Goal: Navigation & Orientation: Find specific page/section

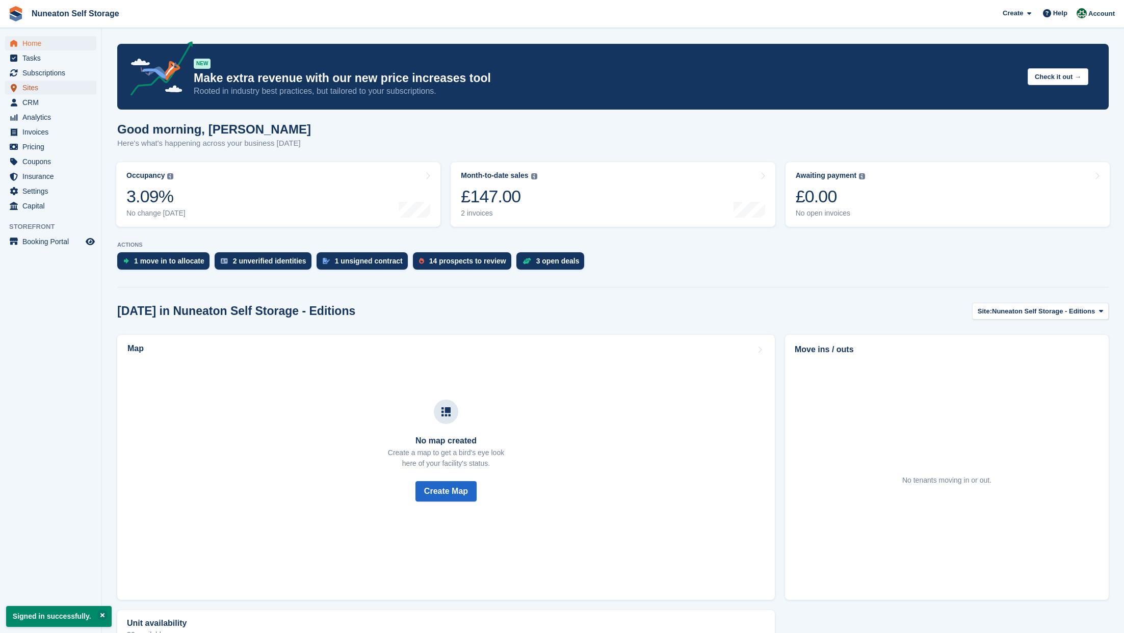
click at [48, 90] on span "Sites" at bounding box center [52, 88] width 61 height 14
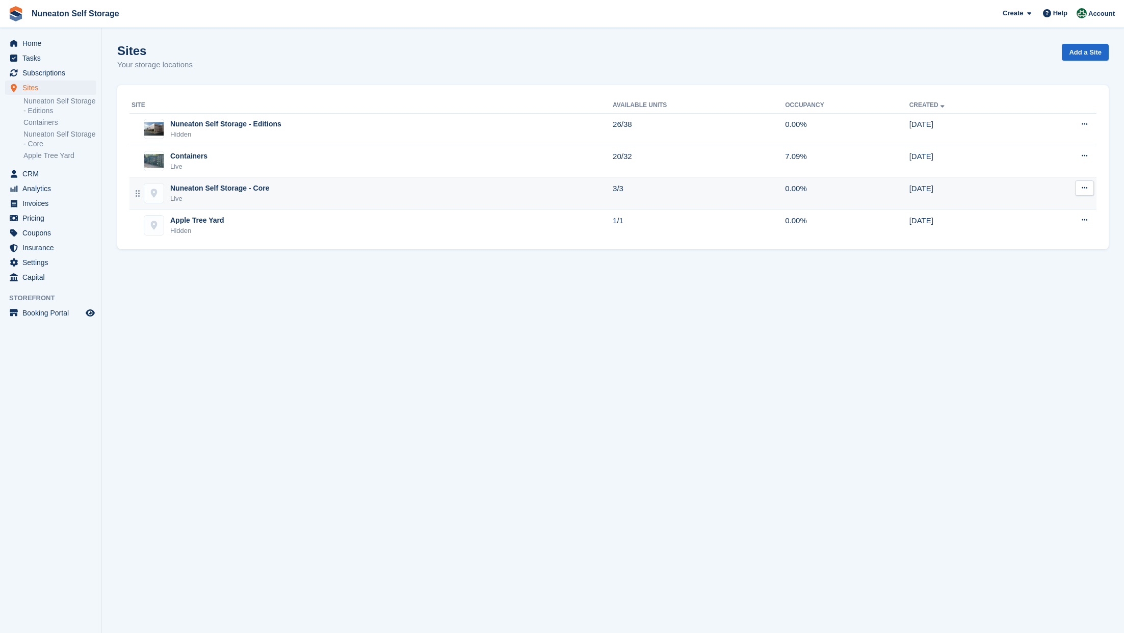
click at [260, 191] on div "Nuneaton Self Storage - Core" at bounding box center [219, 188] width 99 height 11
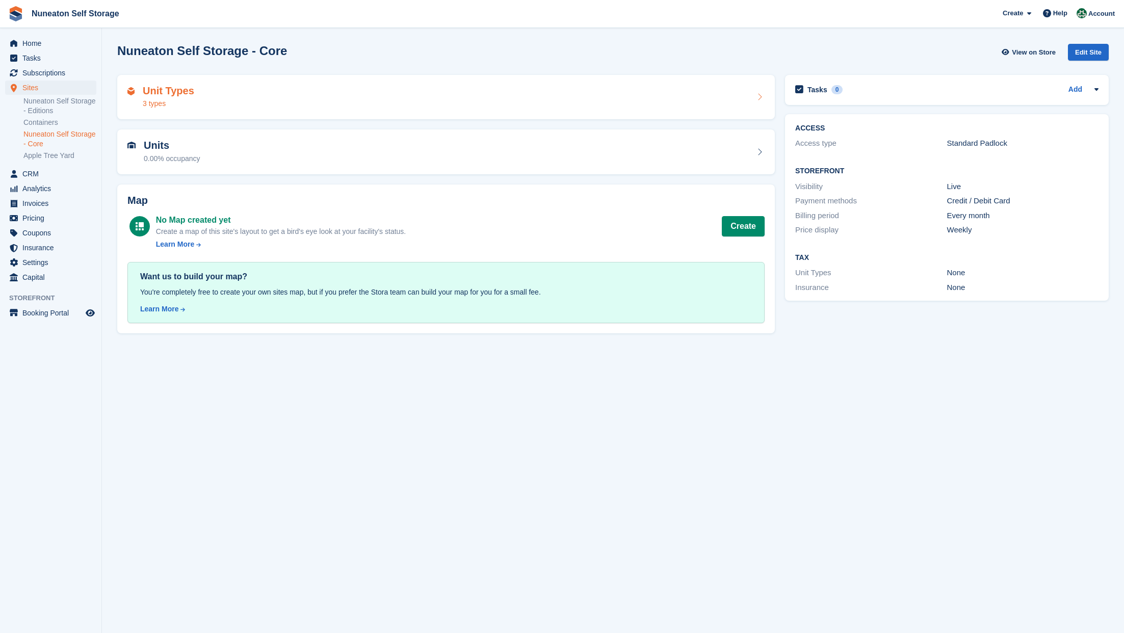
click at [197, 105] on div "Unit Types 3 types" at bounding box center [445, 97] width 637 height 24
click at [41, 176] on span "CRM" at bounding box center [52, 174] width 61 height 14
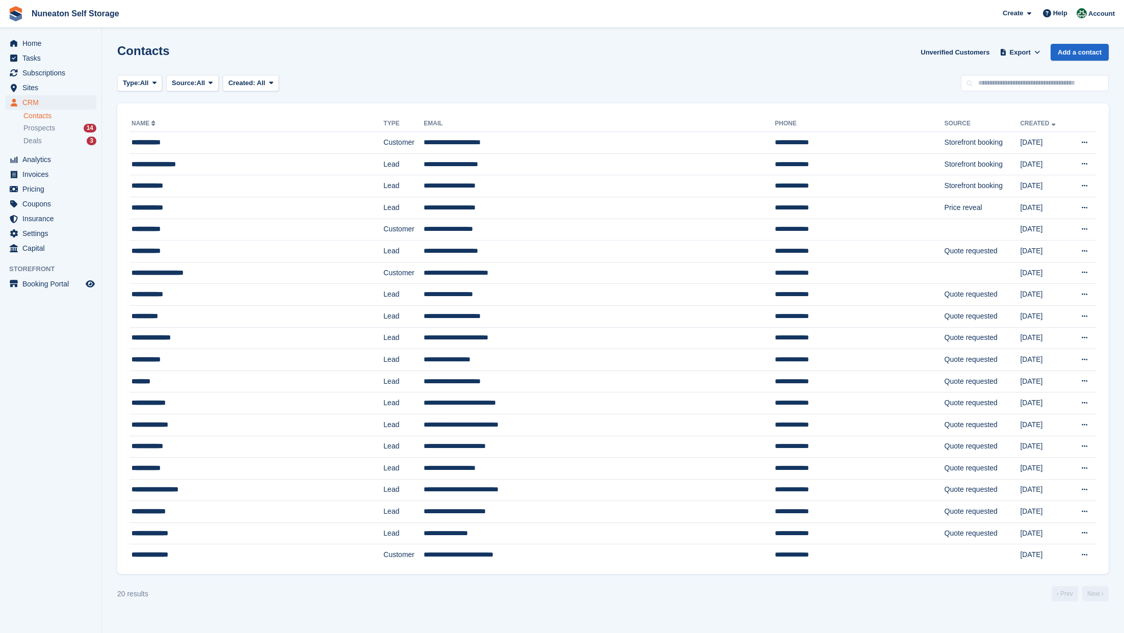
click at [59, 118] on link "Contacts" at bounding box center [59, 116] width 73 height 10
click at [56, 129] on div "Prospects 14" at bounding box center [59, 128] width 73 height 10
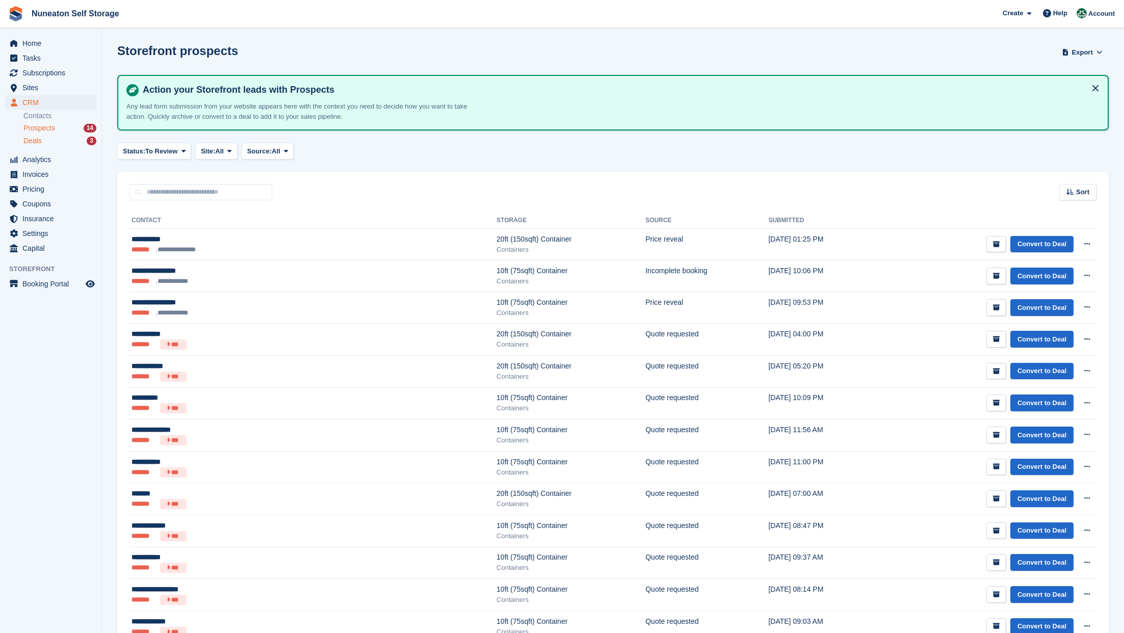
click at [54, 140] on div "Deals 3" at bounding box center [59, 141] width 73 height 10
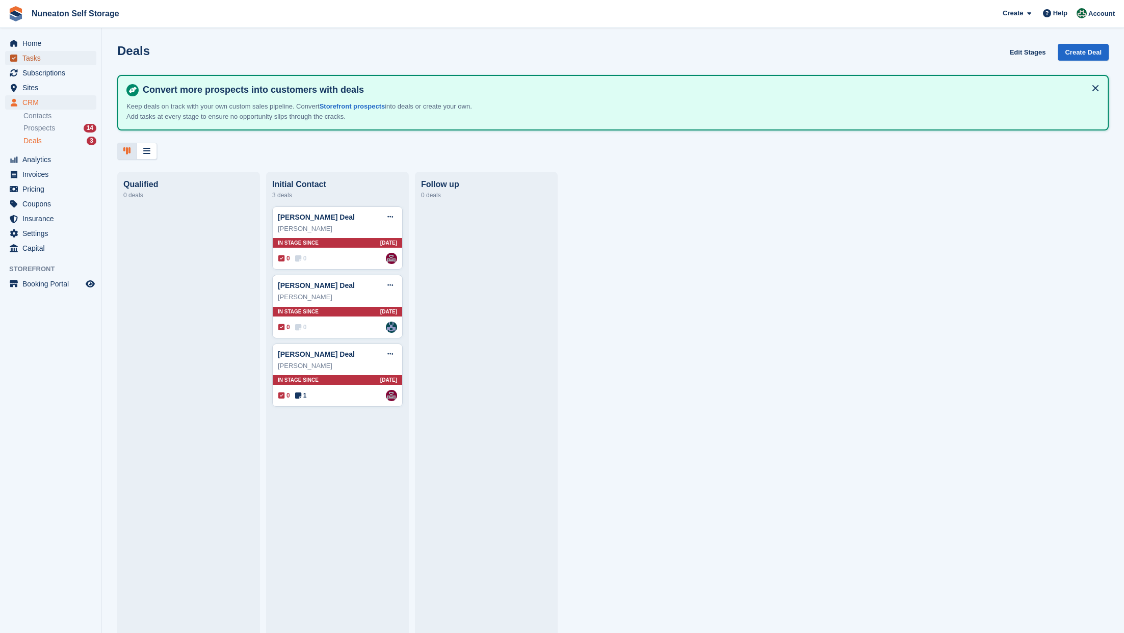
click at [31, 58] on span "Tasks" at bounding box center [52, 58] width 61 height 14
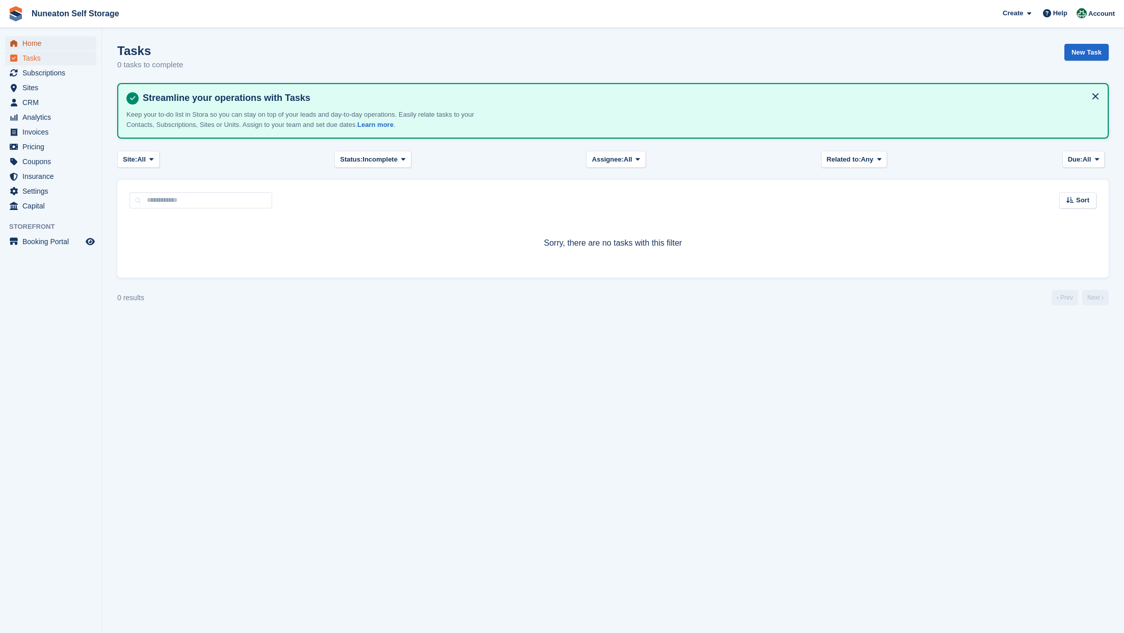
click at [32, 48] on span "Home" at bounding box center [52, 43] width 61 height 14
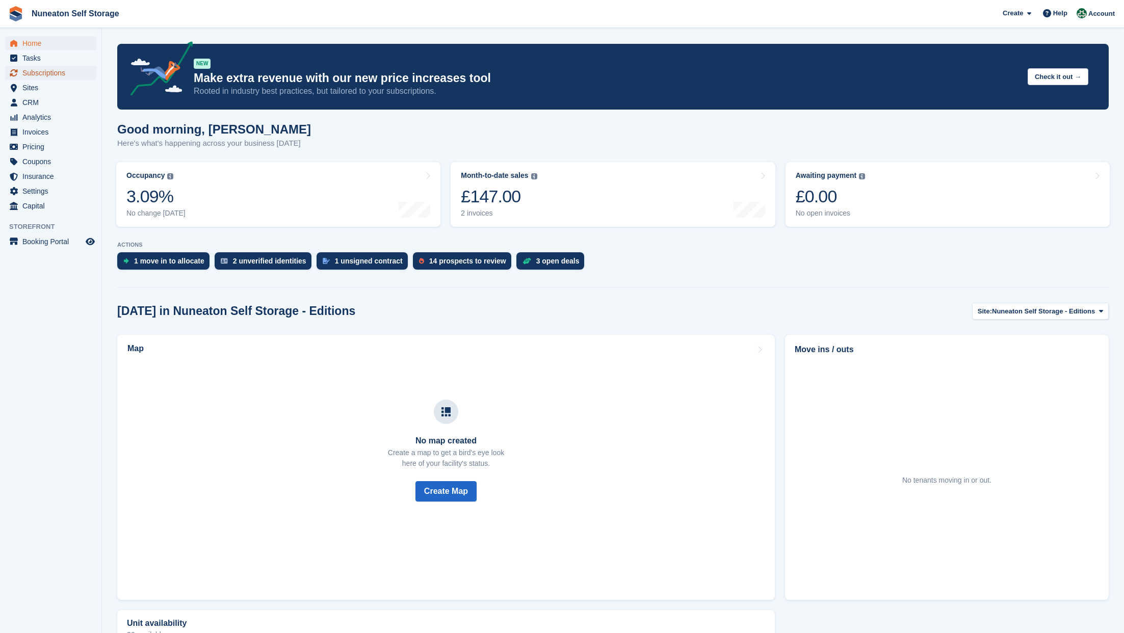
click at [36, 77] on span "Subscriptions" at bounding box center [52, 73] width 61 height 14
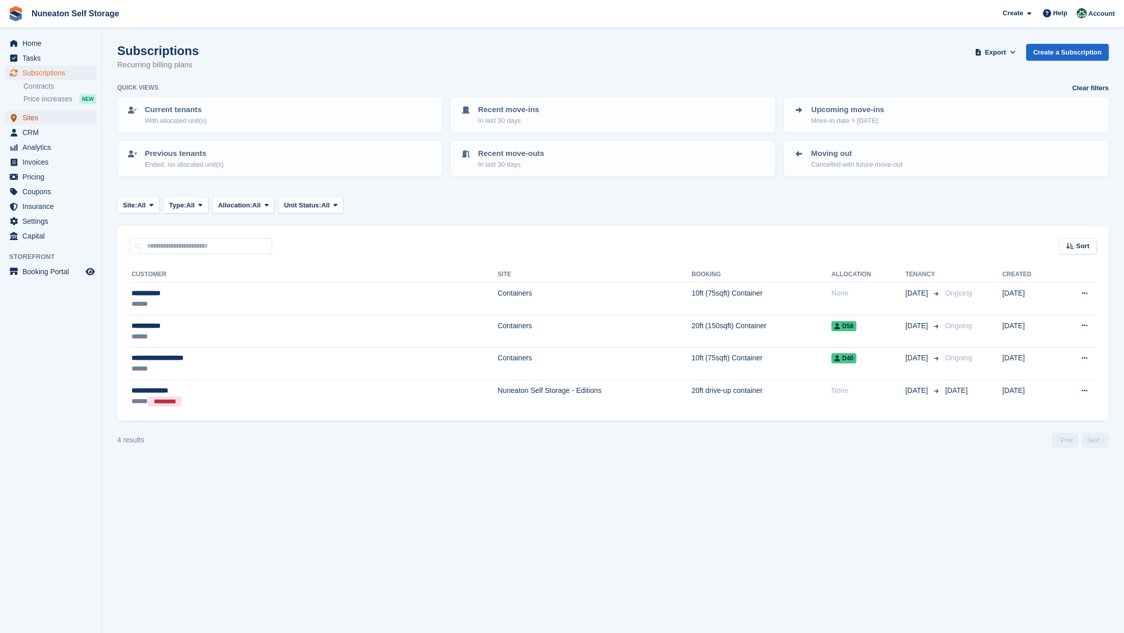
click at [27, 116] on span "Sites" at bounding box center [52, 118] width 61 height 14
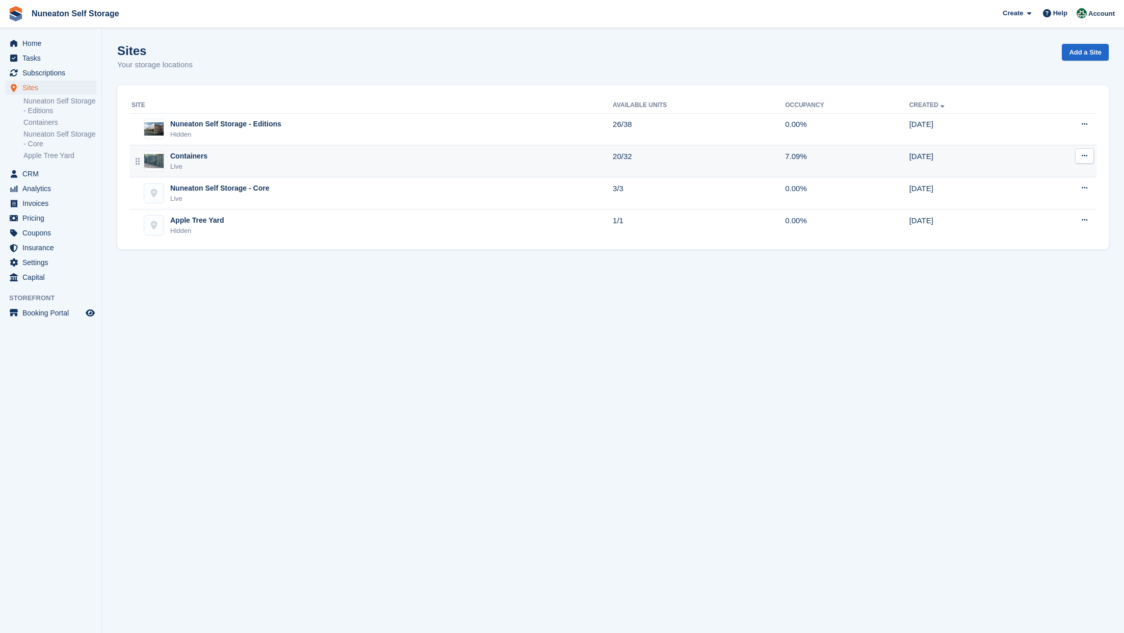
click at [233, 161] on div "Containers Live" at bounding box center [372, 161] width 481 height 21
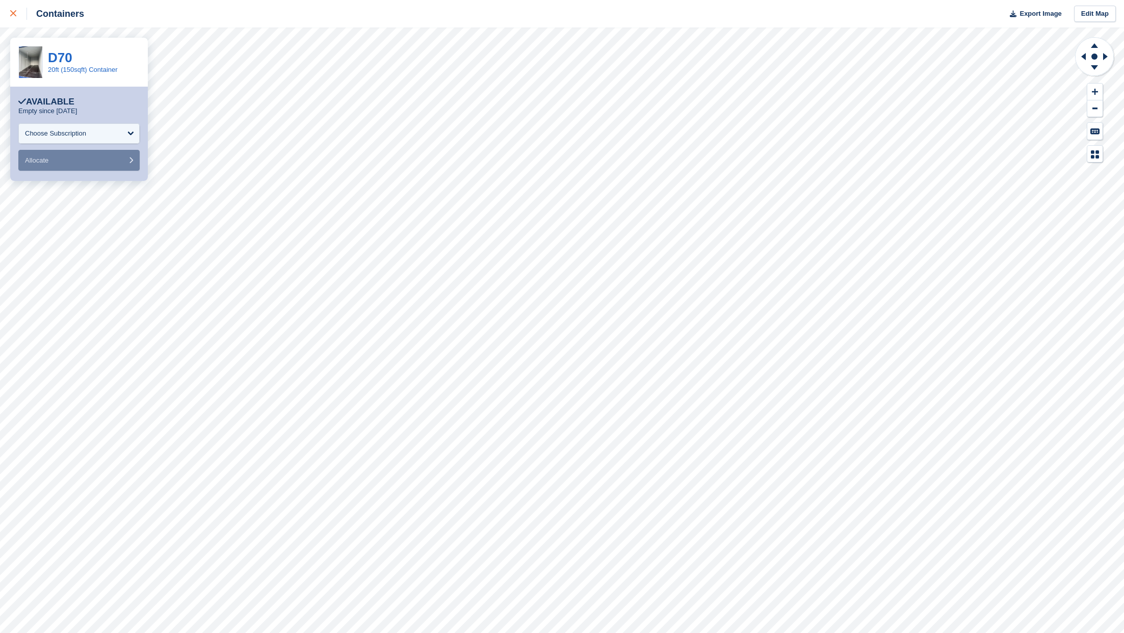
drag, startPoint x: 15, startPoint y: 12, endPoint x: 23, endPoint y: 27, distance: 16.7
click at [15, 12] on icon at bounding box center [13, 13] width 6 height 6
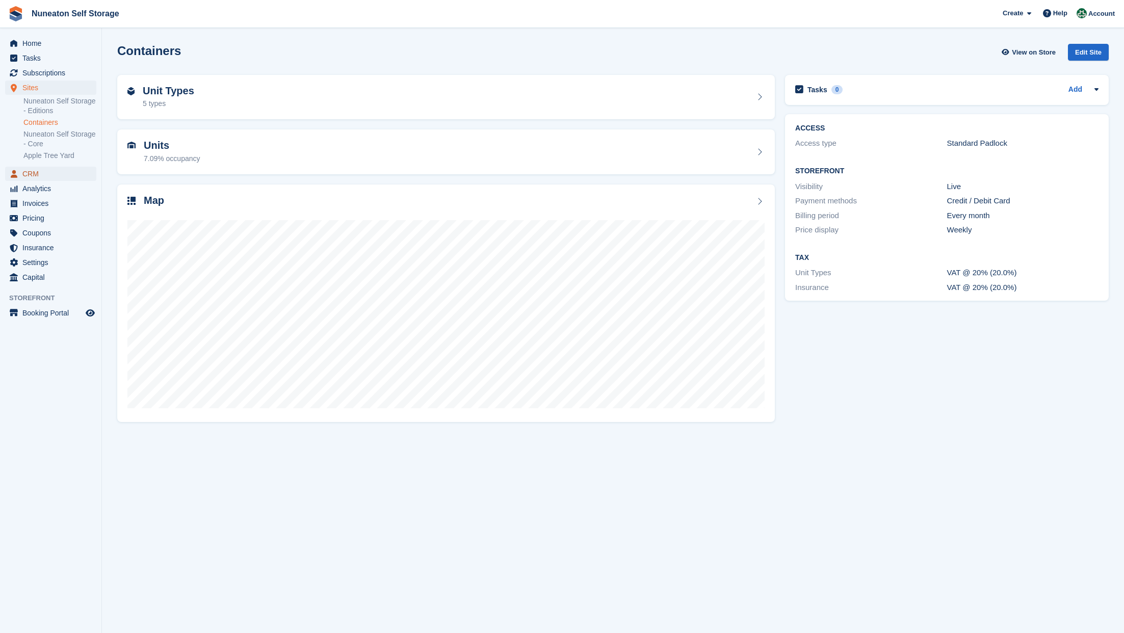
click at [41, 176] on span "CRM" at bounding box center [52, 174] width 61 height 14
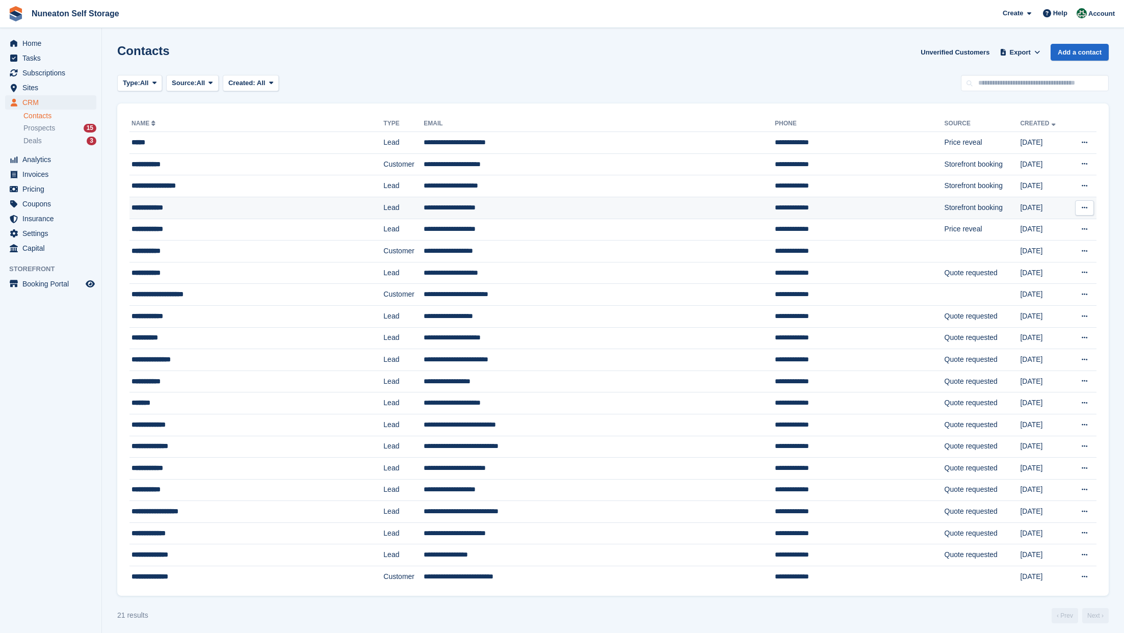
click at [164, 206] on div "**********" at bounding box center [228, 207] width 193 height 11
